Goal: Information Seeking & Learning: Learn about a topic

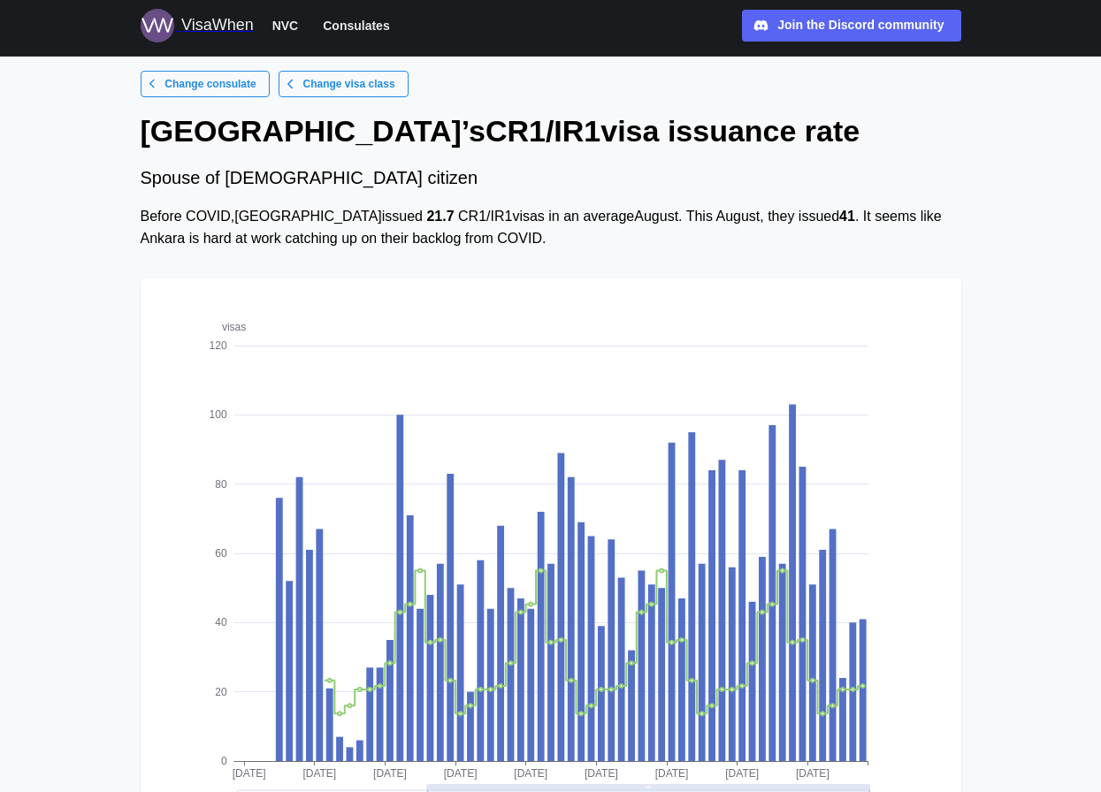
click at [283, 87] on link "Change visa class" at bounding box center [344, 84] width 130 height 27
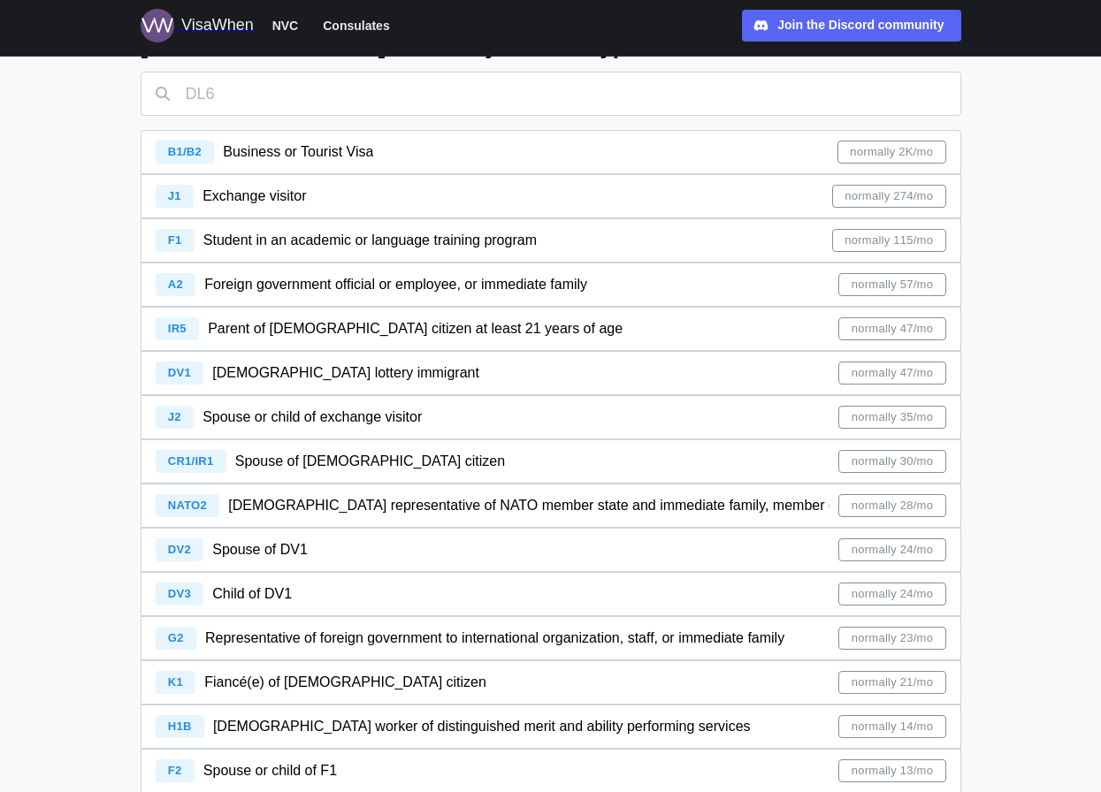
scroll to position [79, 0]
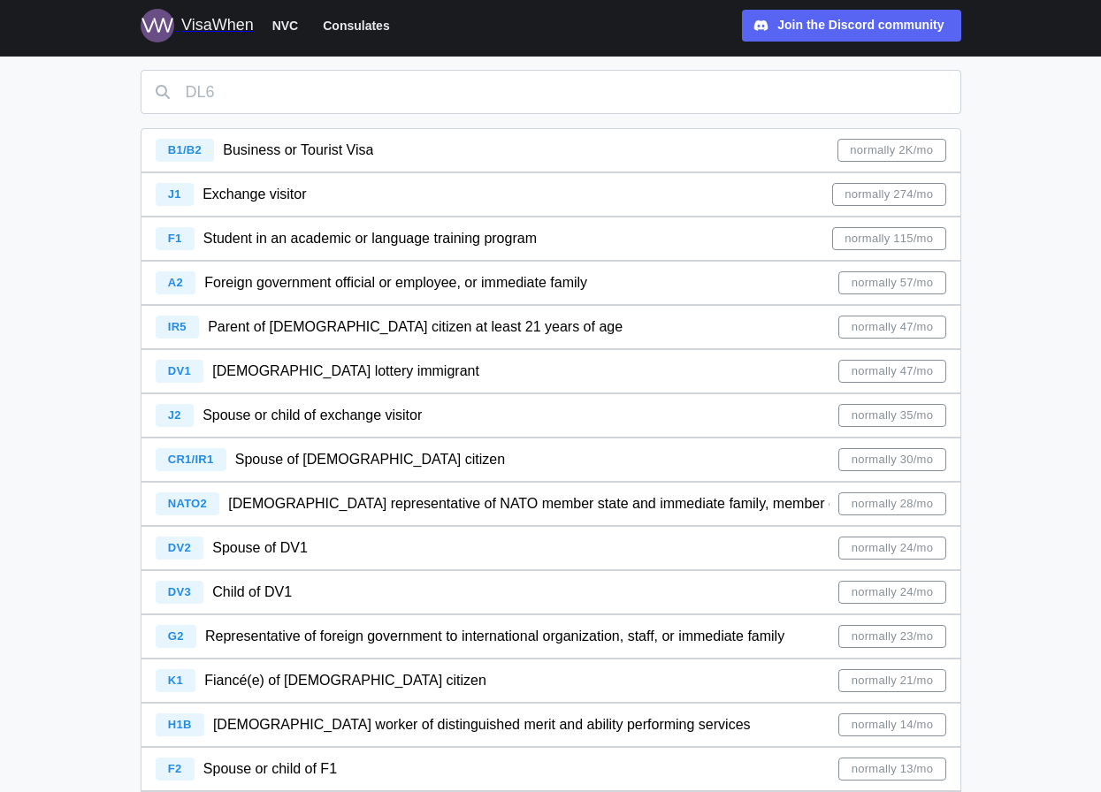
click at [359, 387] on span "DV1 [DEMOGRAPHIC_DATA] lottery immigrant" at bounding box center [318, 371] width 324 height 42
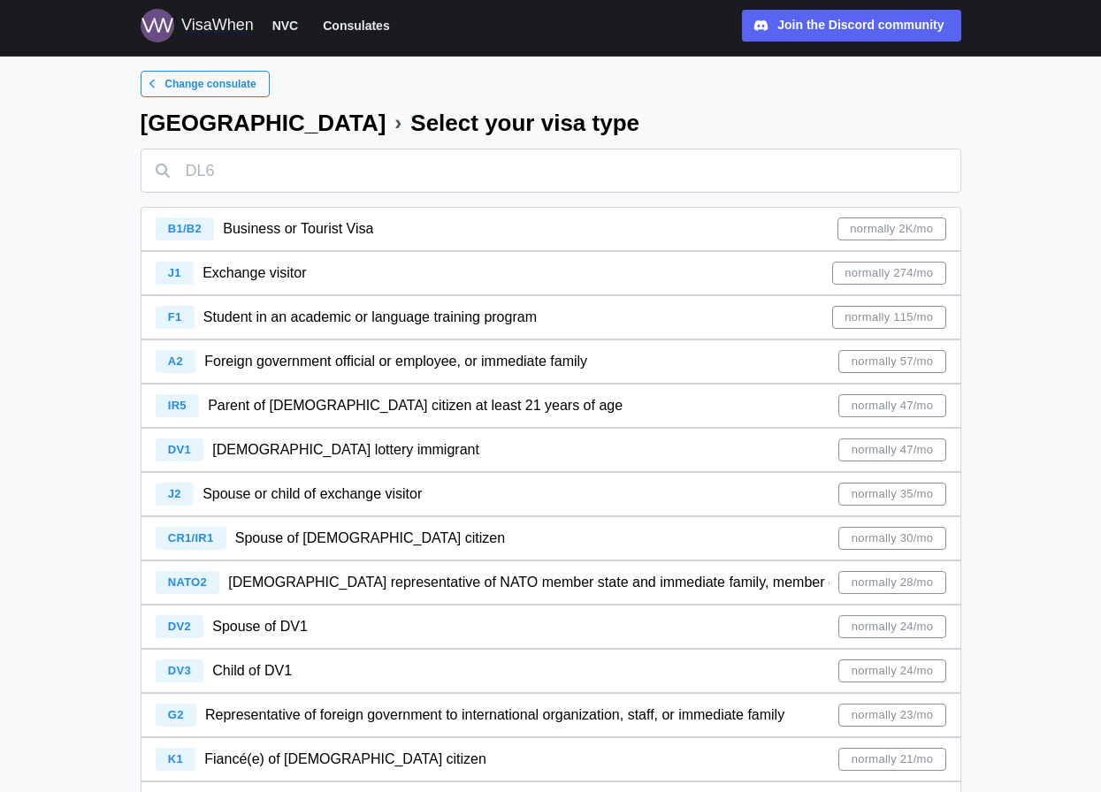
click at [760, 232] on div "B1/B2 Business or Tourist Visa normally 2K/mo" at bounding box center [551, 229] width 791 height 42
click at [787, 231] on div "B1/B2 Business or Tourist Visa normally 2K/mo" at bounding box center [551, 229] width 791 height 42
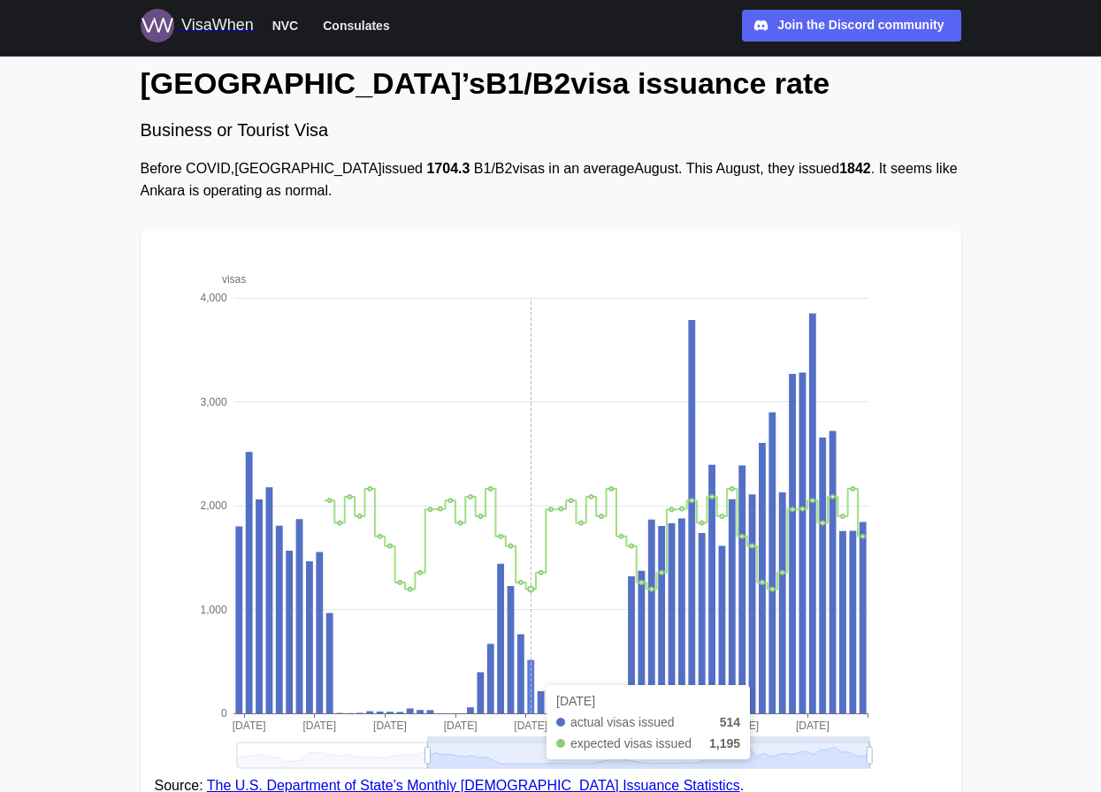
scroll to position [61, 0]
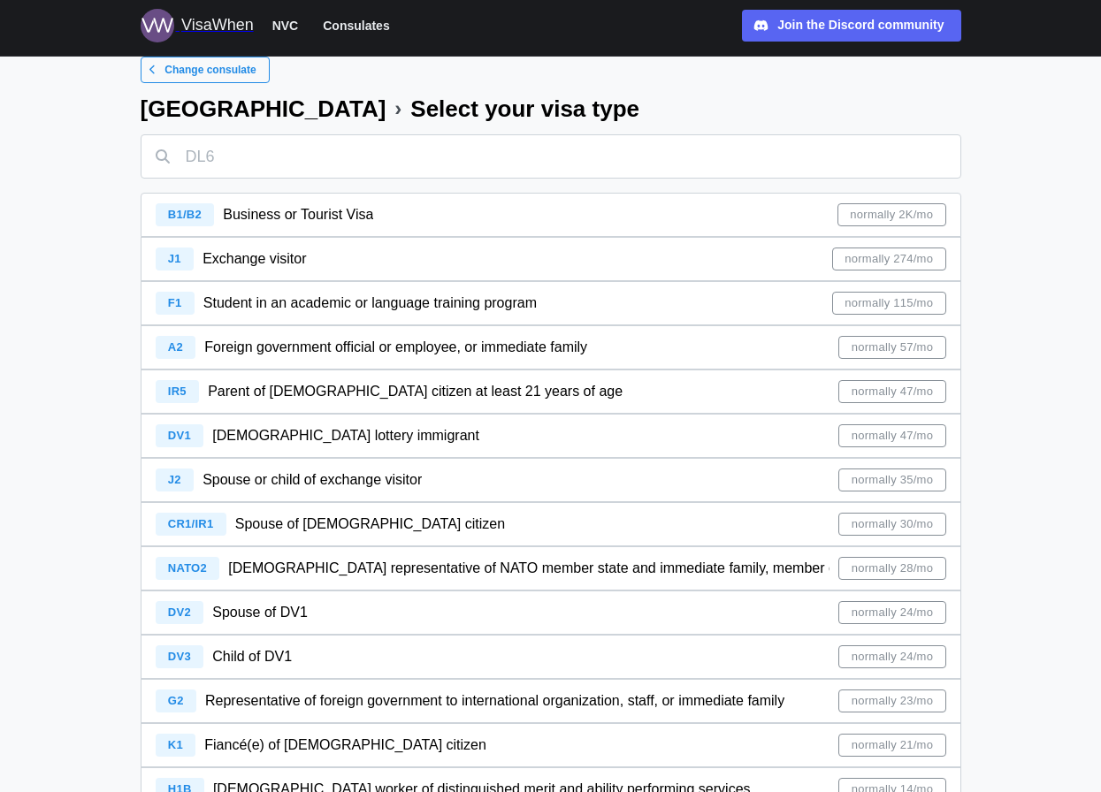
scroll to position [18, 0]
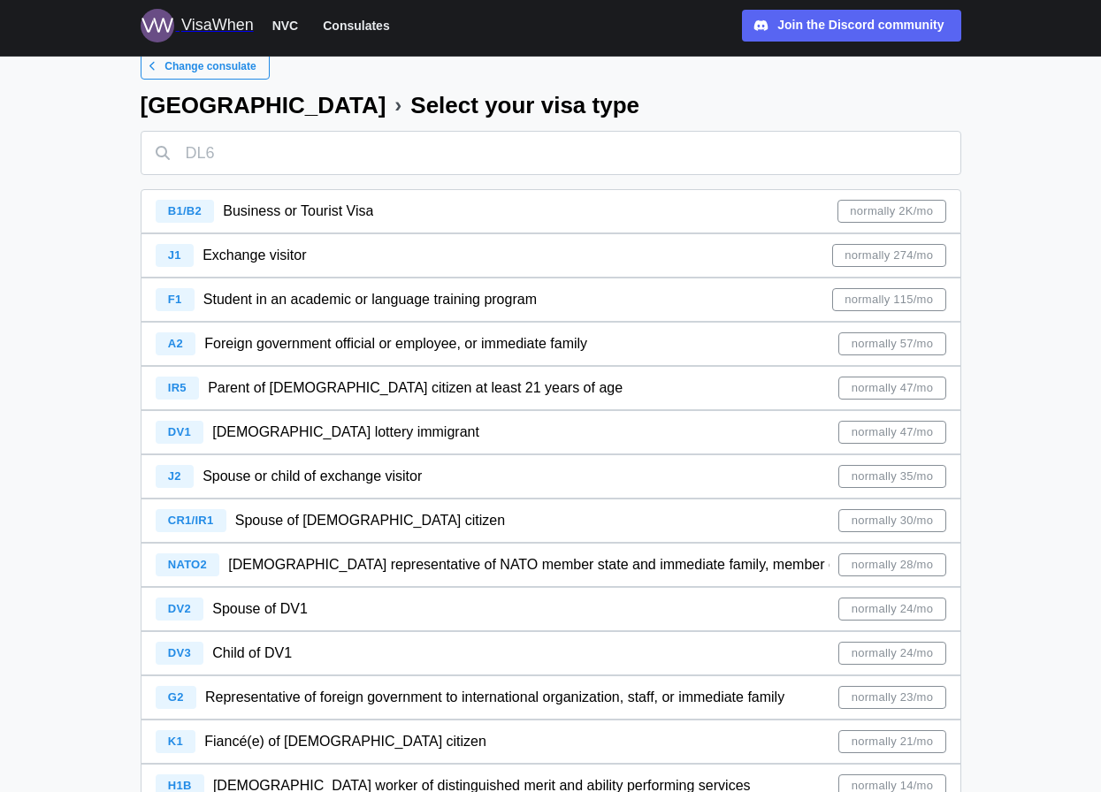
click at [341, 300] on span "Student in an academic or language training program" at bounding box center [369, 299] width 333 height 15
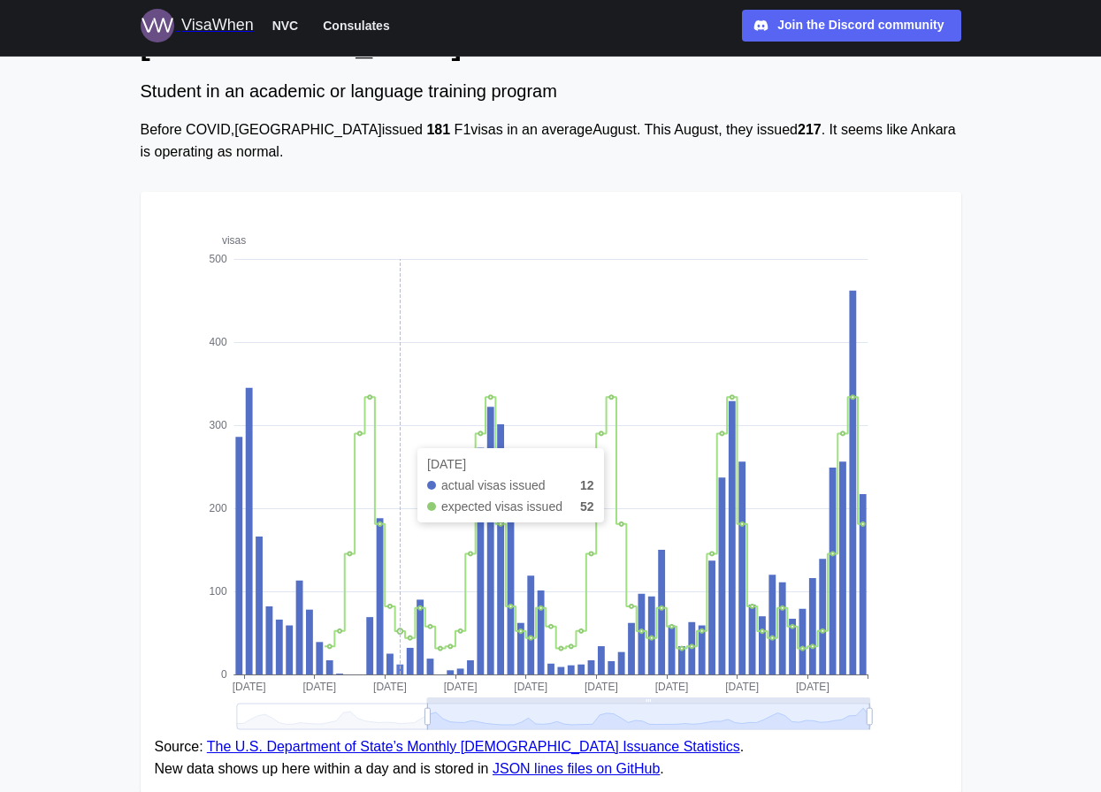
scroll to position [157, 0]
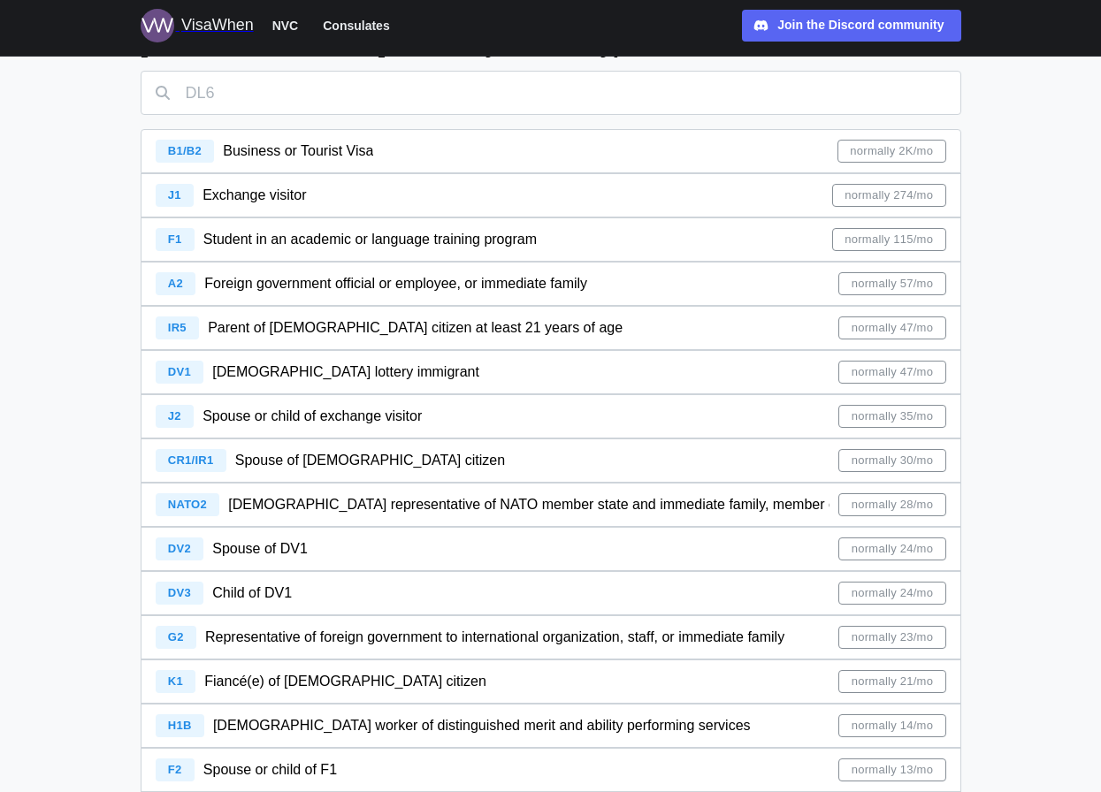
scroll to position [146, 0]
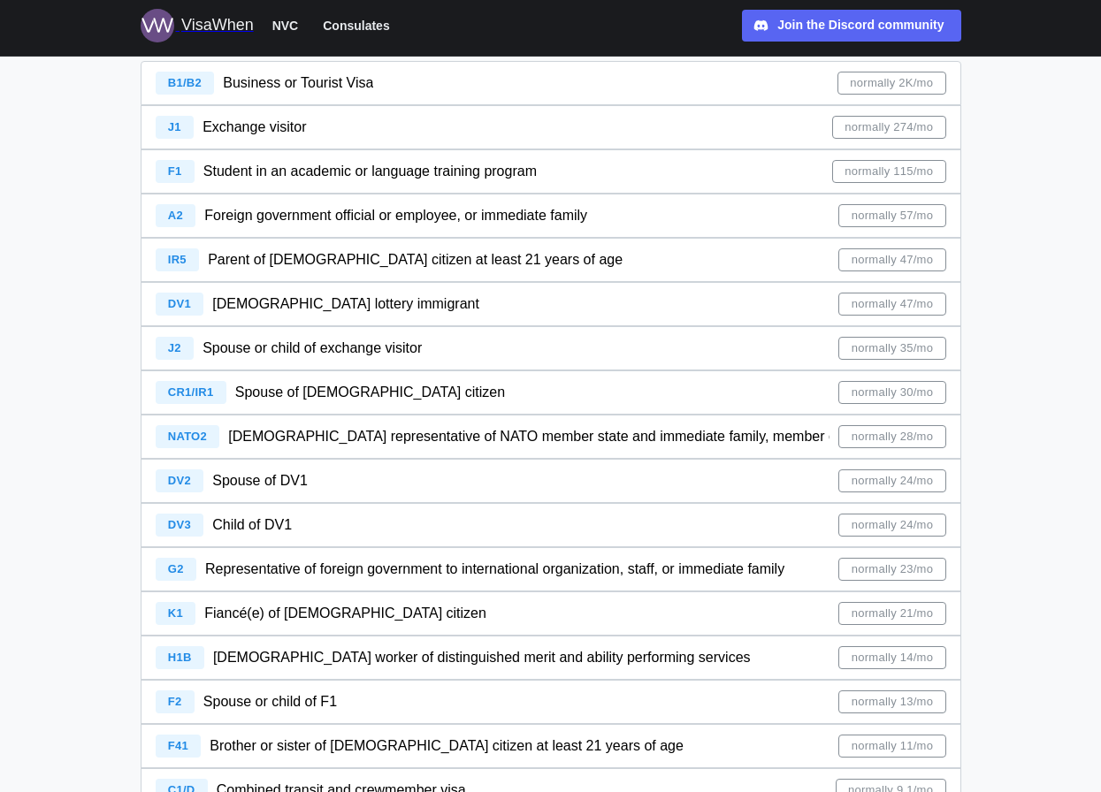
click at [447, 604] on div "K1 Fiancé(e) of [DEMOGRAPHIC_DATA] citizen normally 21/mo" at bounding box center [551, 614] width 791 height 42
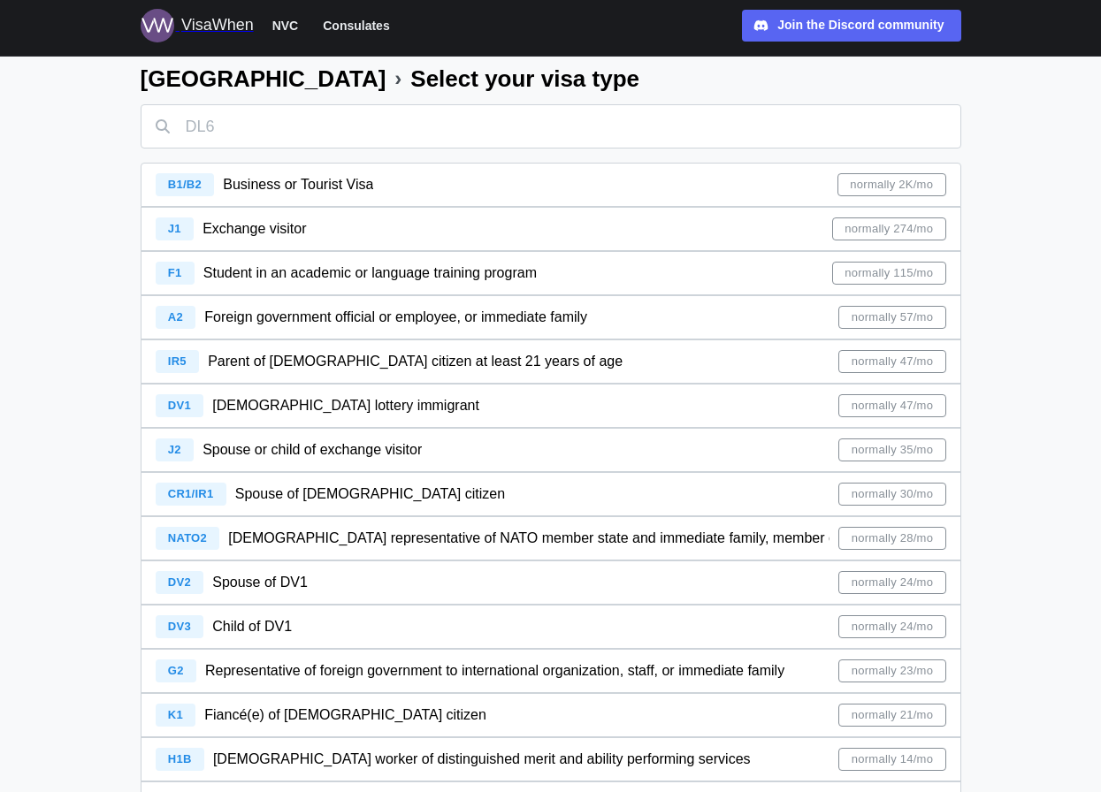
scroll to position [38, 0]
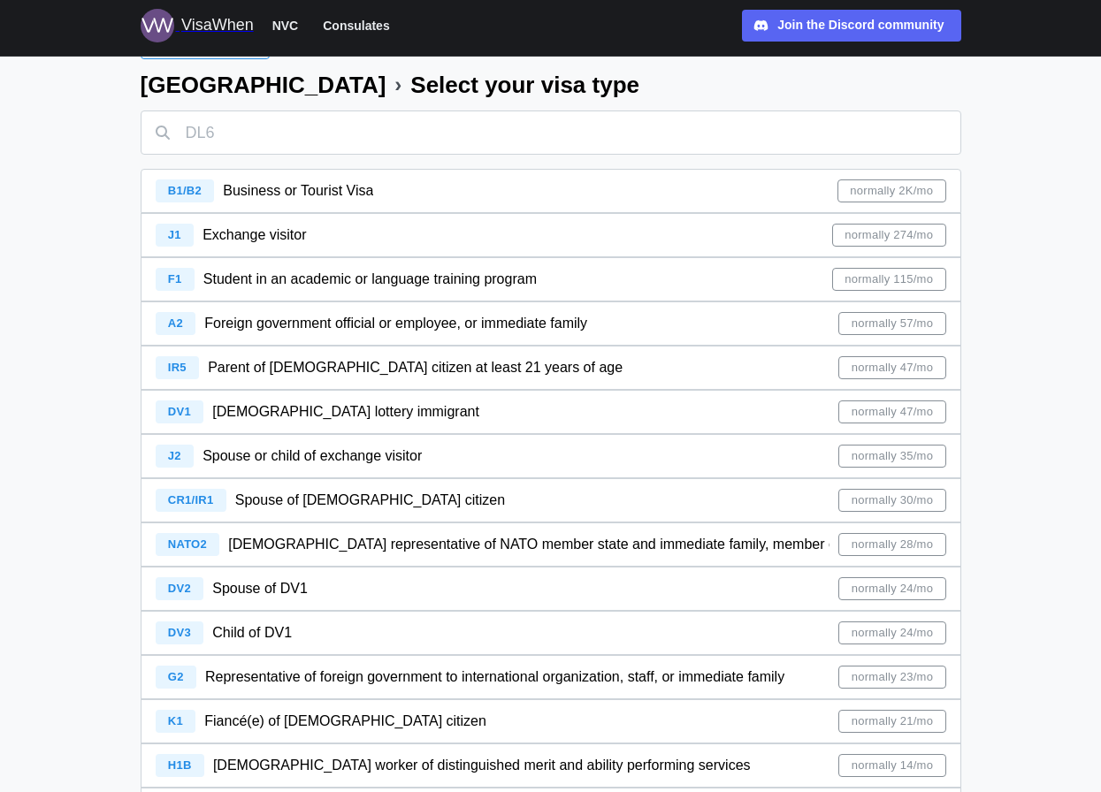
click at [455, 319] on span "Foreign government official or employee, or immediate family" at bounding box center [395, 323] width 383 height 15
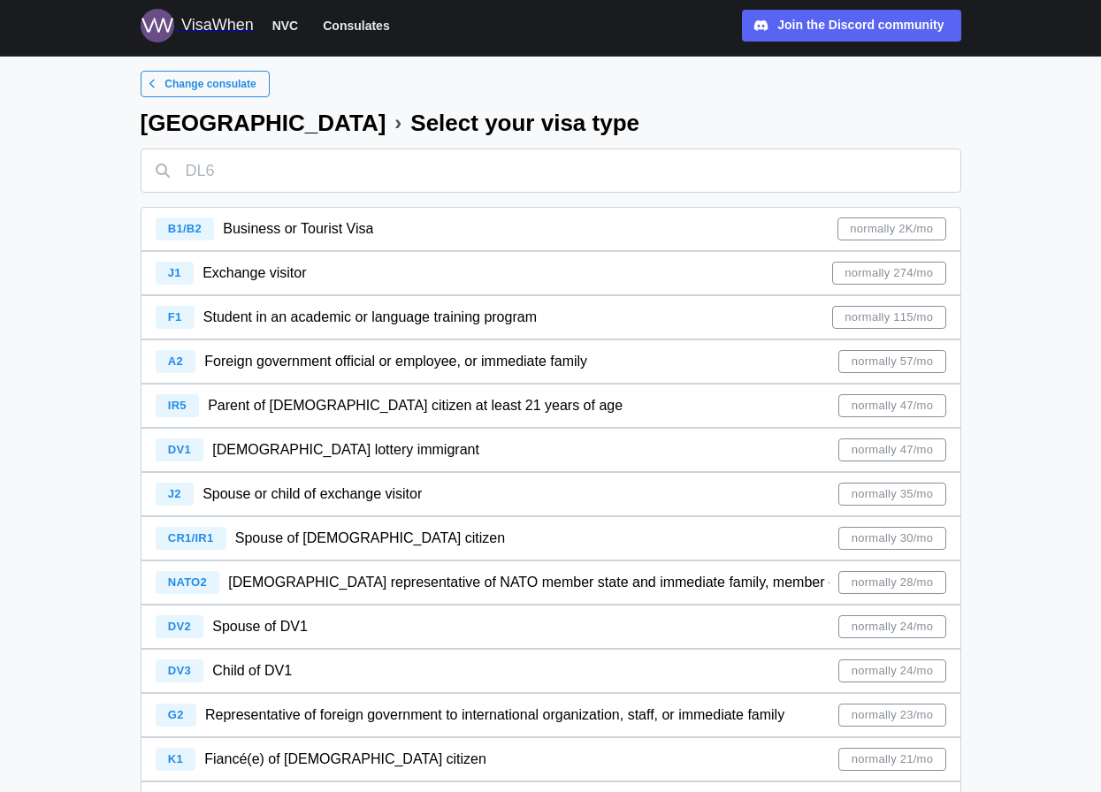
click at [355, 416] on div "Parent of [DEMOGRAPHIC_DATA] citizen at least 21 years of age" at bounding box center [415, 406] width 415 height 22
click at [354, 589] on span "[DEMOGRAPHIC_DATA] representative of NATO member state and immediate family, me…" at bounding box center [651, 582] width 847 height 15
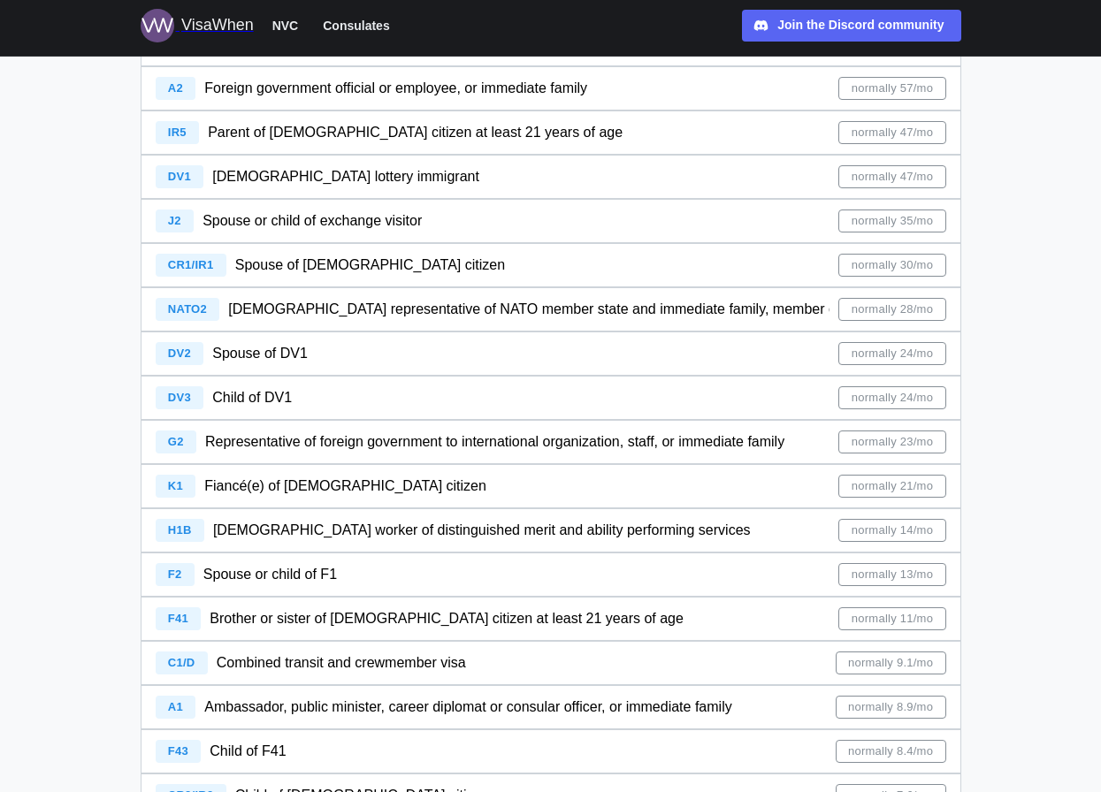
scroll to position [398, 0]
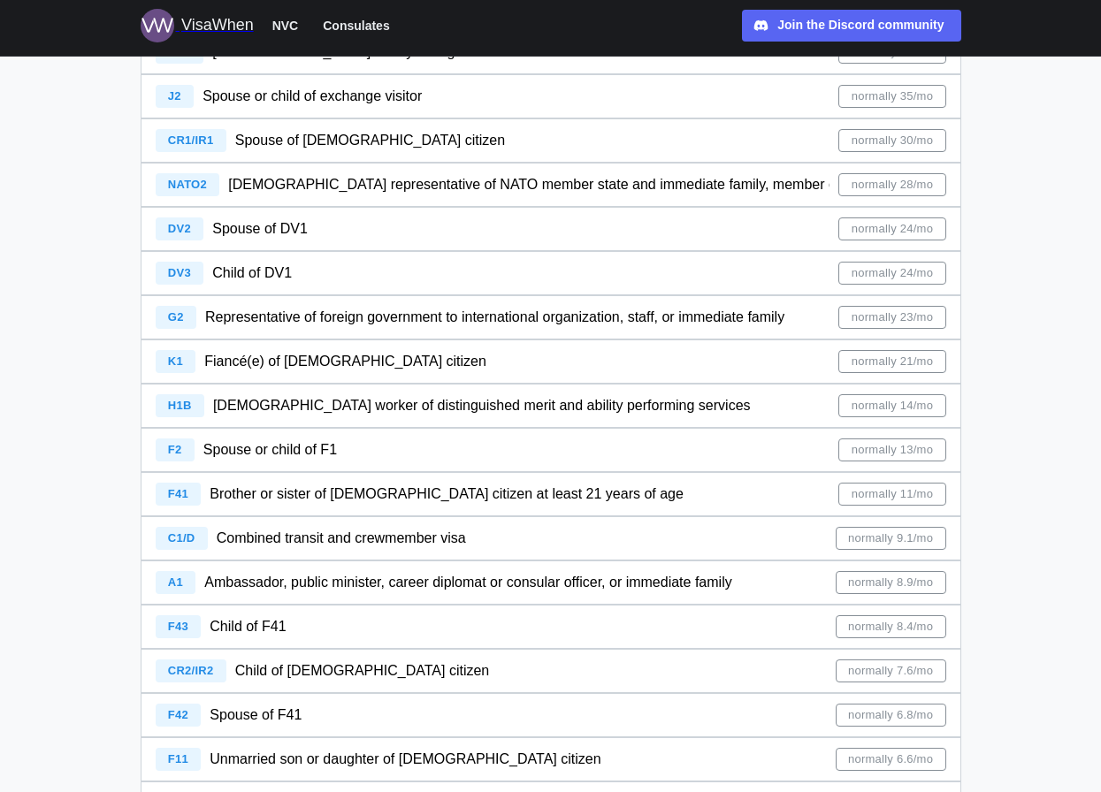
click at [411, 616] on div "F43 Child of F41 normally 8.4/mo" at bounding box center [551, 627] width 791 height 42
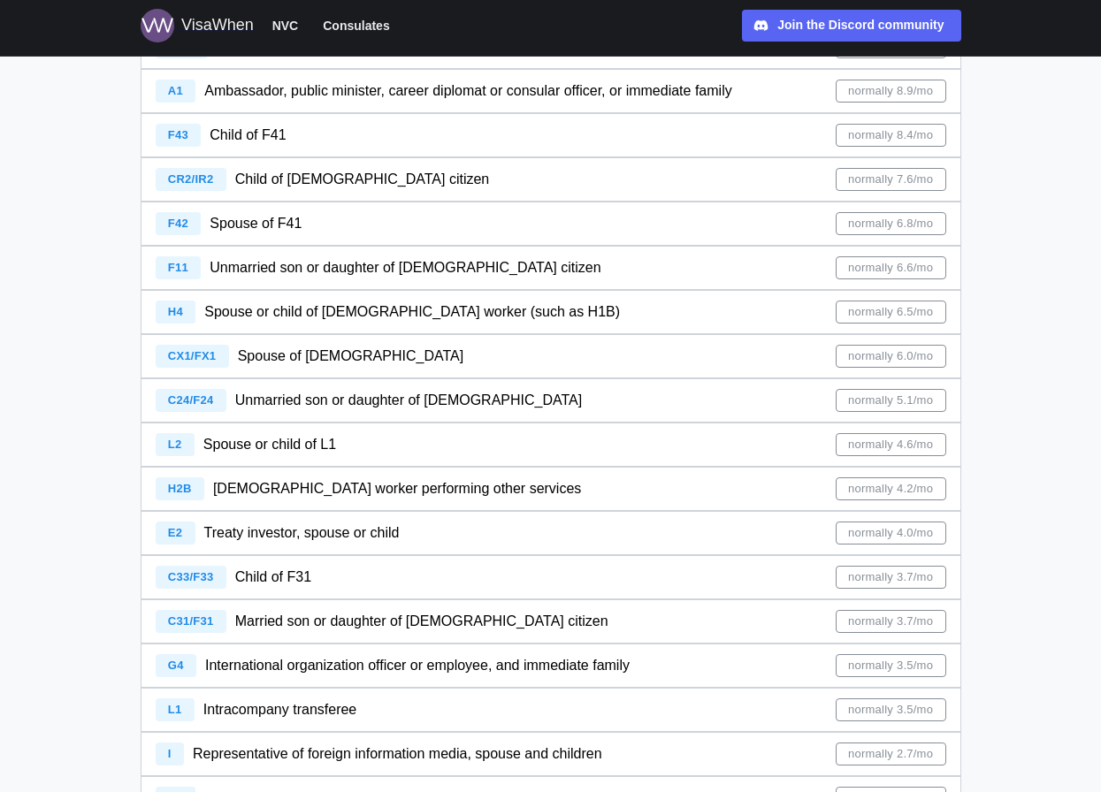
scroll to position [1044, 0]
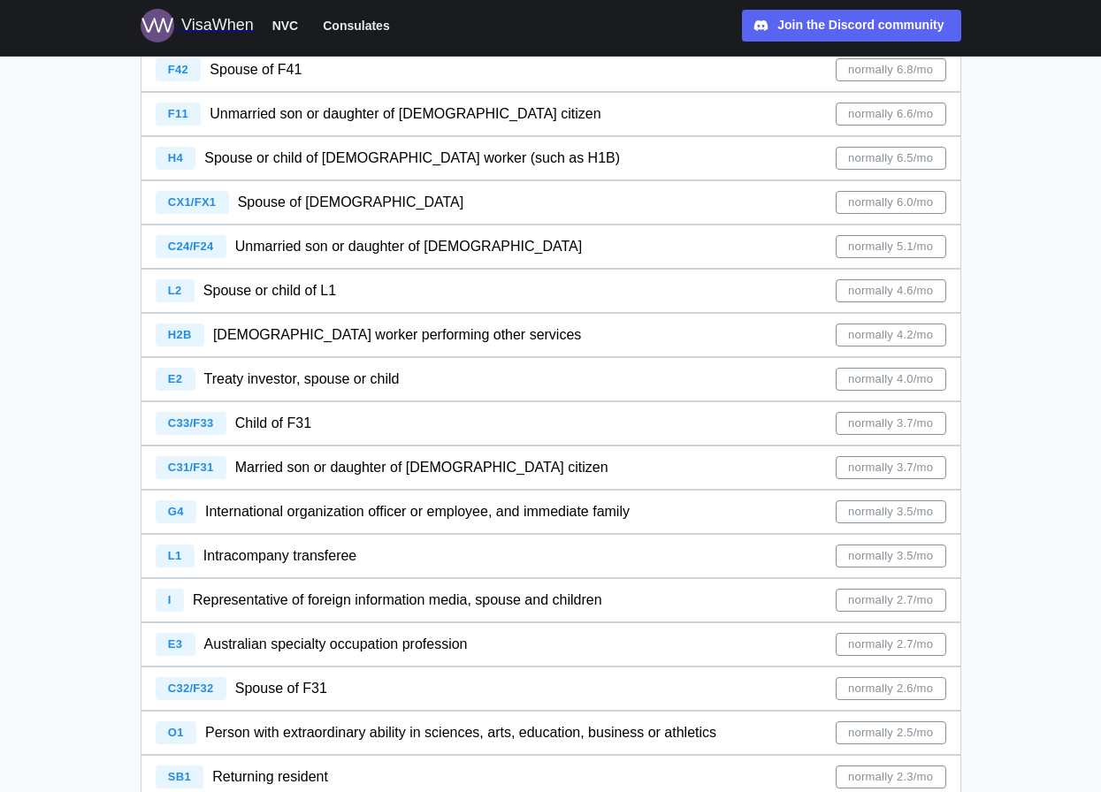
click at [318, 585] on span "I Representative of foreign information media, spouse and children" at bounding box center [379, 600] width 447 height 42
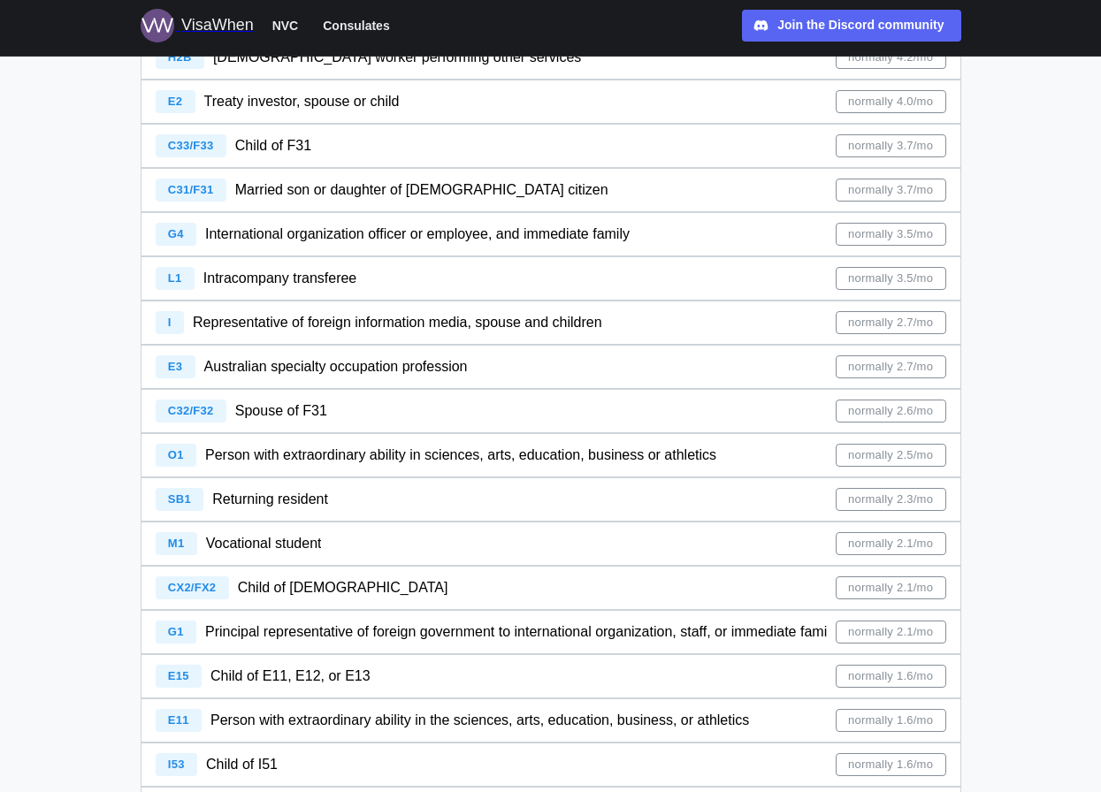
scroll to position [1468, 0]
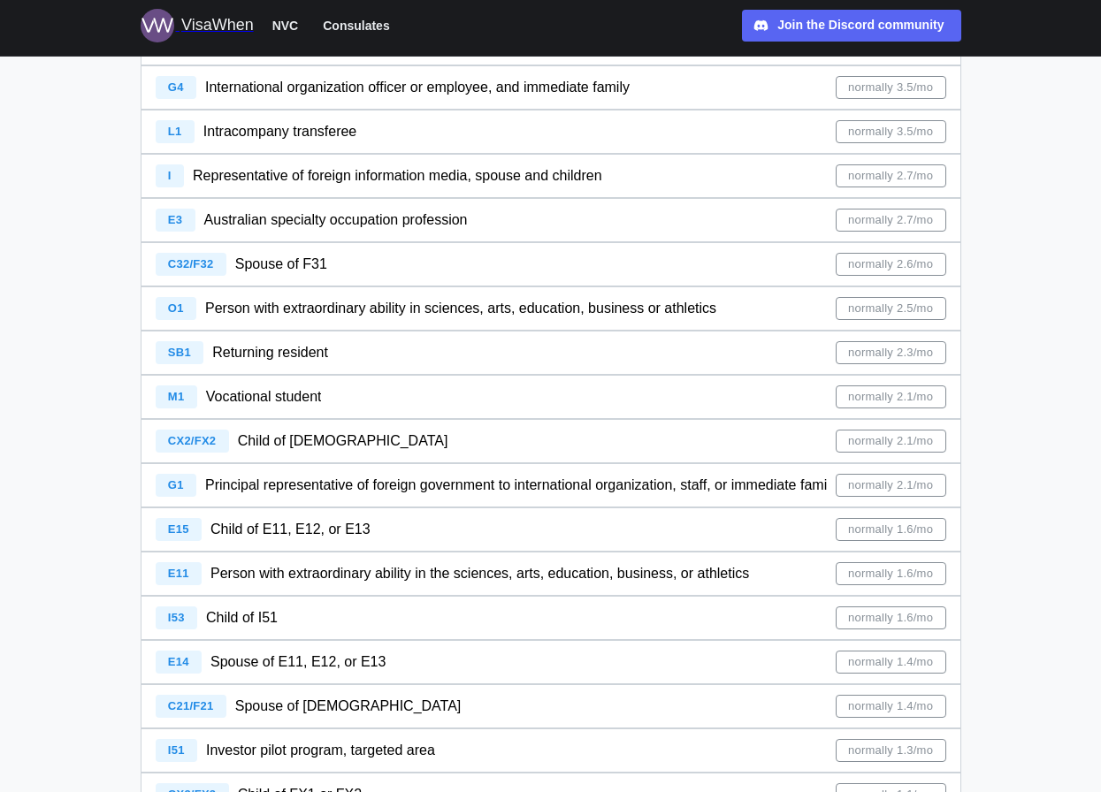
click at [381, 216] on span "Australian specialty occupation profession" at bounding box center [336, 219] width 264 height 15
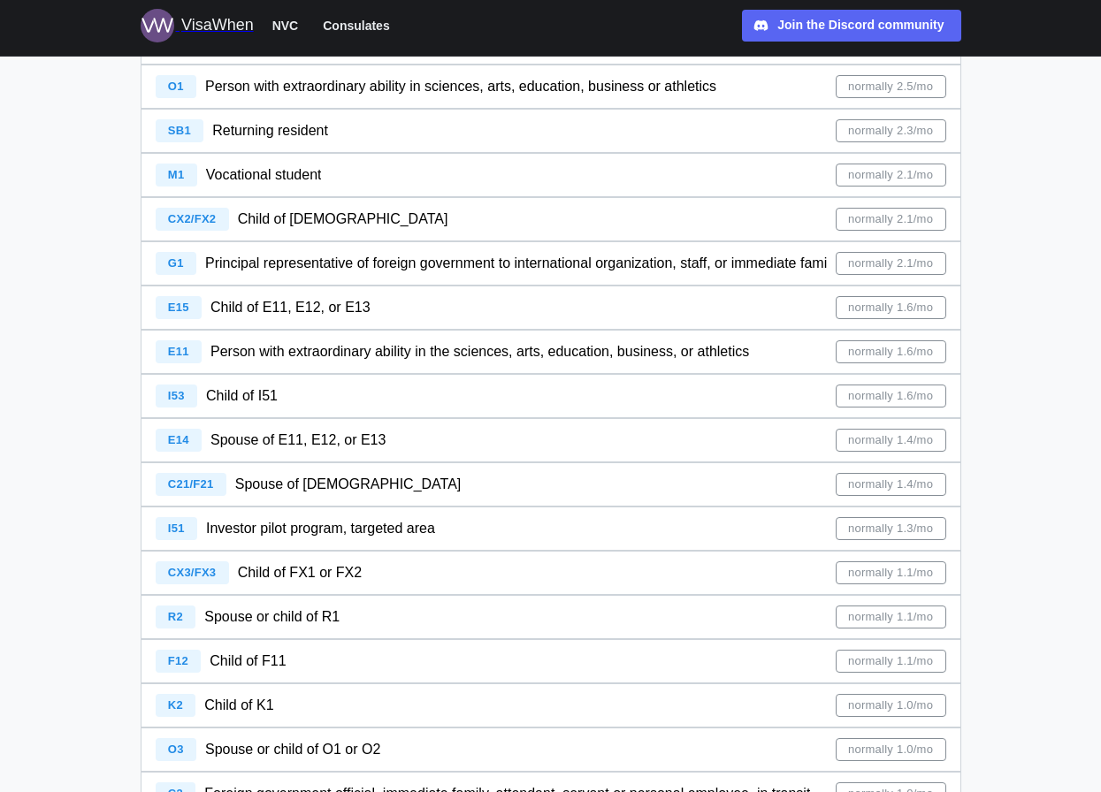
scroll to position [1509, 0]
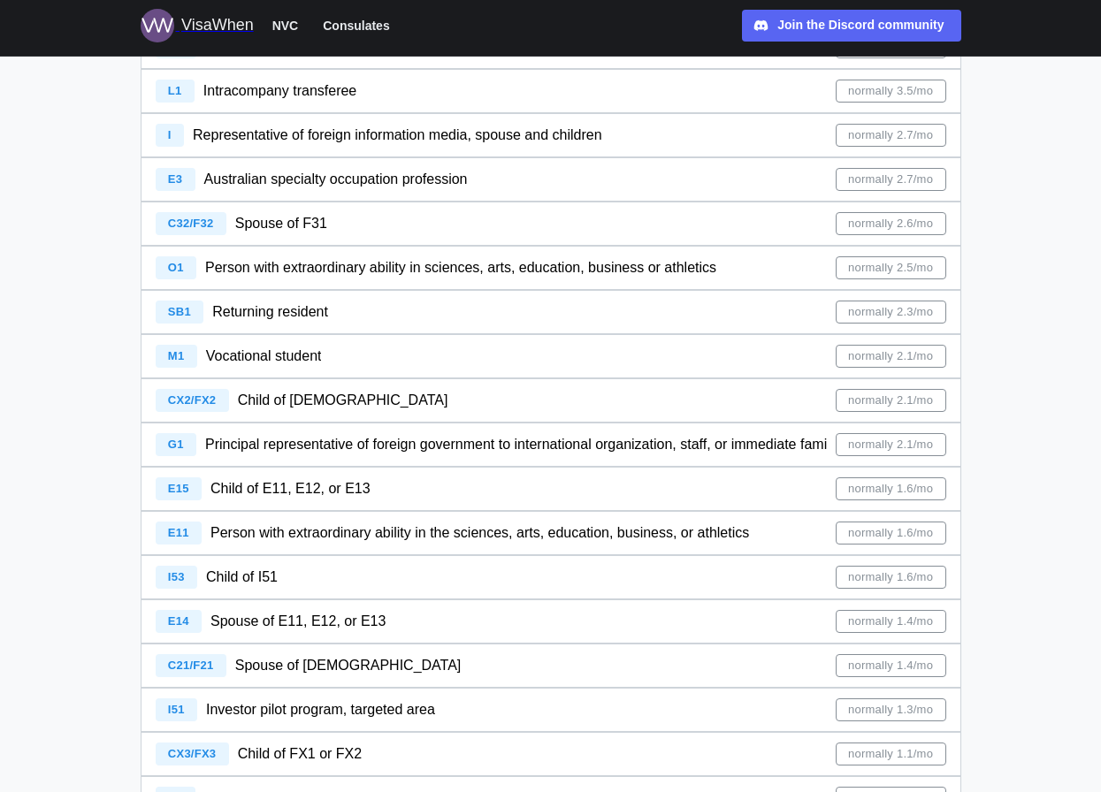
click at [337, 262] on span "Person with extraordinary ability in sciences, arts, education, business or ath…" at bounding box center [460, 267] width 511 height 15
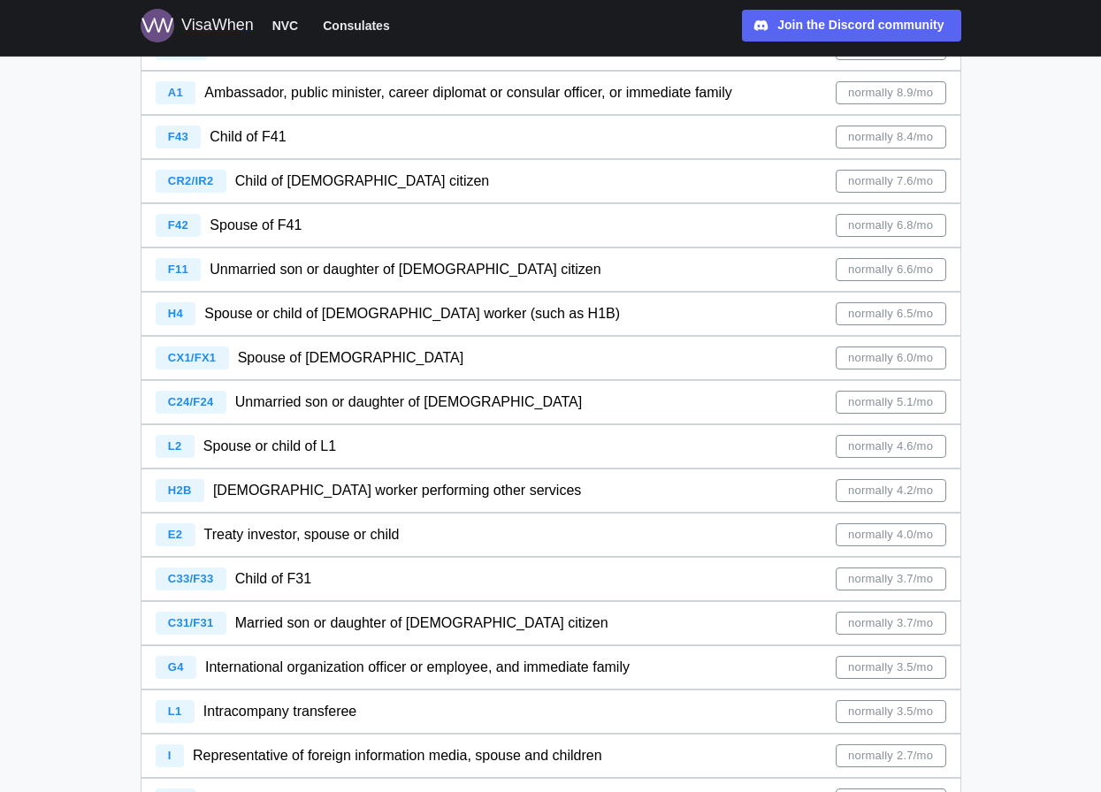
scroll to position [890, 0]
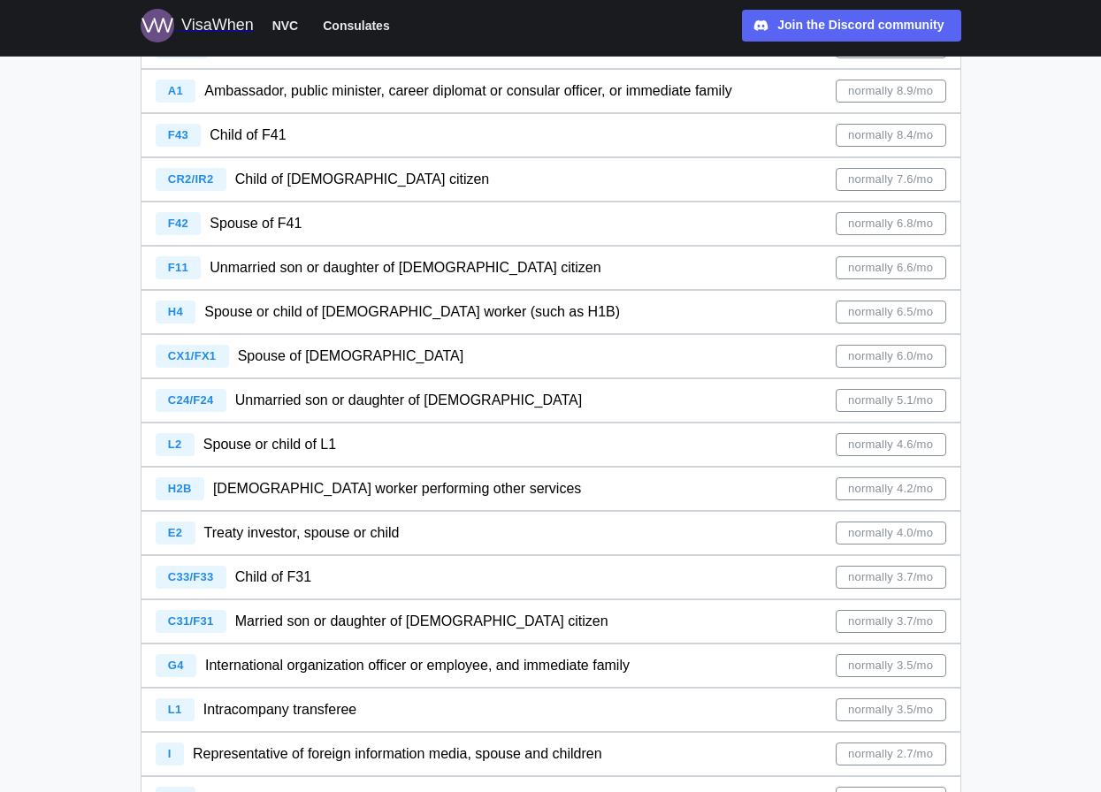
click at [428, 541] on div "E2 Treaty investor, spouse or child normally 4.0/mo" at bounding box center [551, 533] width 791 height 42
